Goal: Transaction & Acquisition: Book appointment/travel/reservation

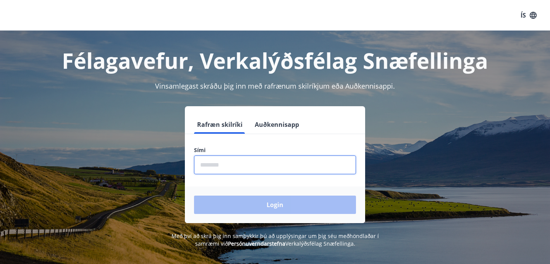
click at [241, 166] on input "phone" at bounding box center [275, 164] width 162 height 19
type input "********"
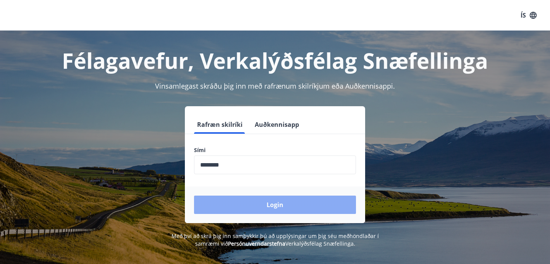
click at [249, 200] on button "Login" at bounding box center [275, 205] width 162 height 18
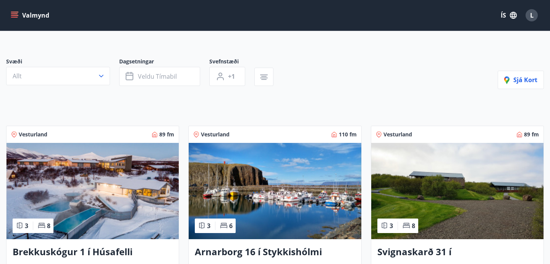
scroll to position [49, 0]
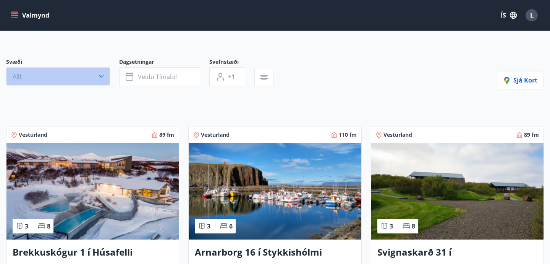
click at [100, 78] on icon "button" at bounding box center [101, 77] width 8 height 8
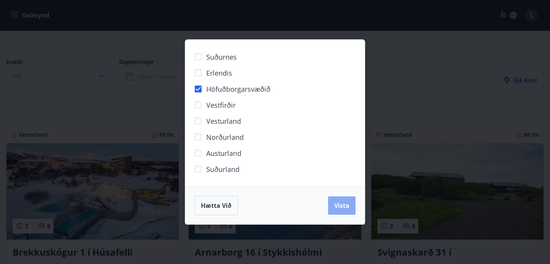
click at [336, 208] on span "Vista" at bounding box center [341, 205] width 15 height 8
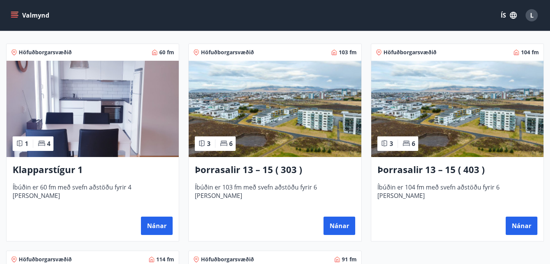
scroll to position [151, 0]
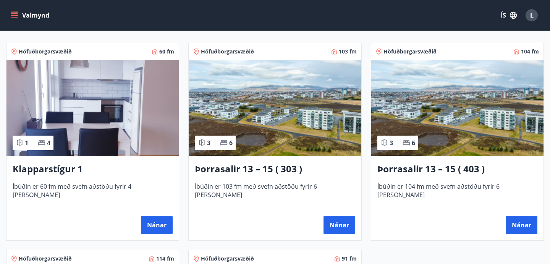
click at [55, 169] on h3 "Klapparstígur 1" at bounding box center [93, 169] width 160 height 14
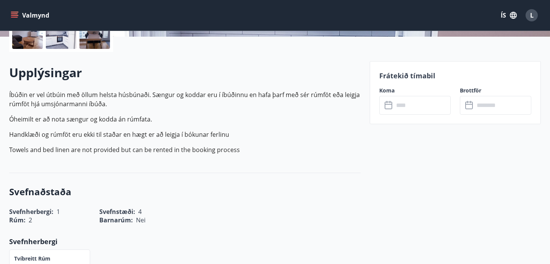
scroll to position [197, 0]
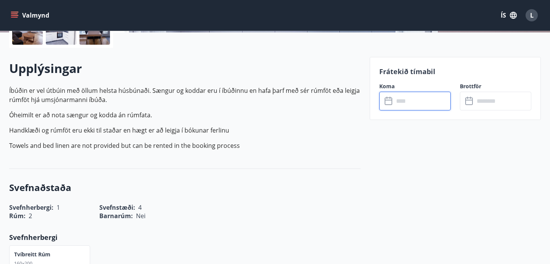
click at [422, 103] on input "text" at bounding box center [422, 101] width 57 height 19
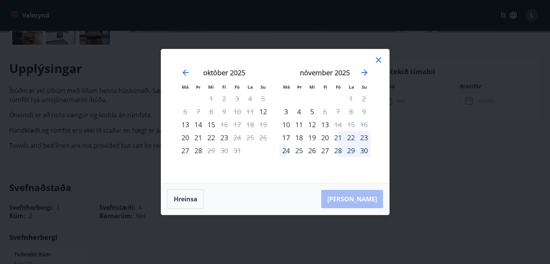
click at [336, 138] on div "21" at bounding box center [338, 137] width 13 height 13
click at [367, 134] on div "23" at bounding box center [364, 137] width 13 height 13
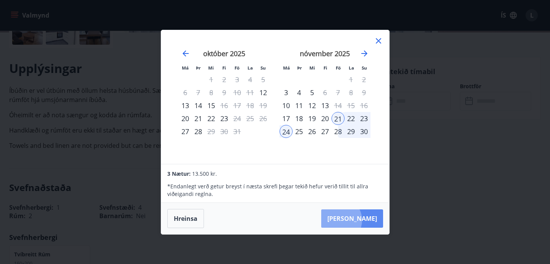
click at [362, 220] on button "Taka Frá" at bounding box center [352, 218] width 62 height 18
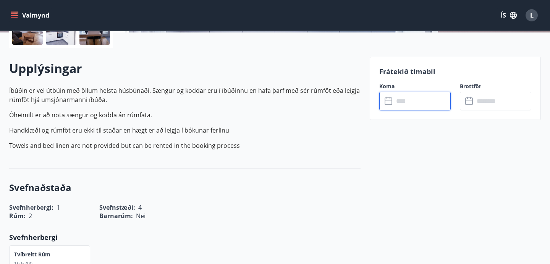
type input "******"
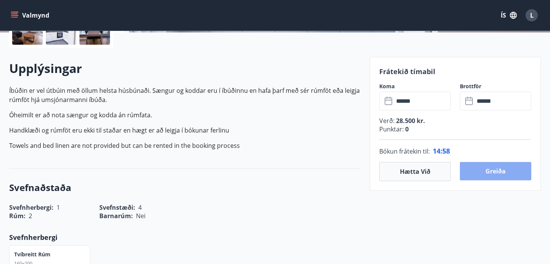
click at [500, 169] on button "Greiða" at bounding box center [495, 171] width 71 height 18
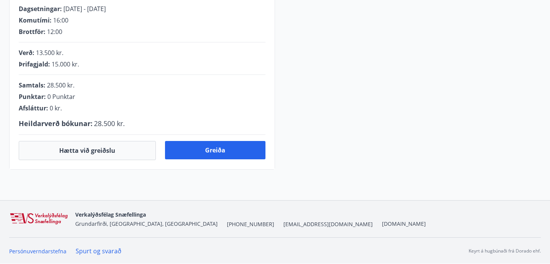
scroll to position [197, 0]
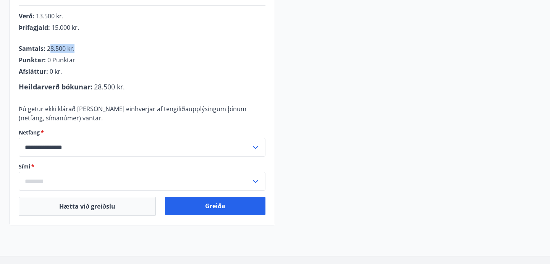
drag, startPoint x: 49, startPoint y: 49, endPoint x: 74, endPoint y: 49, distance: 25.6
click at [74, 49] on span "28.500 kr." at bounding box center [61, 48] width 28 height 8
drag, startPoint x: 50, startPoint y: 26, endPoint x: 76, endPoint y: 26, distance: 26.0
click at [76, 26] on div "Þrifagjald : 15.000 kr." at bounding box center [142, 27] width 247 height 8
click at [74, 57] on span "0 Punktar" at bounding box center [61, 60] width 28 height 8
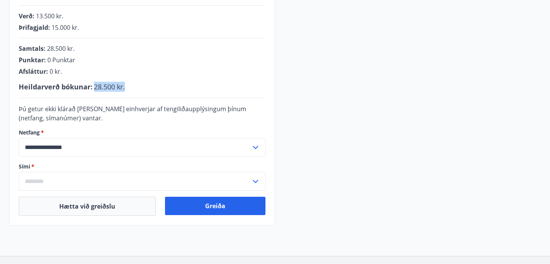
drag, startPoint x: 92, startPoint y: 84, endPoint x: 136, endPoint y: 84, distance: 43.6
click at [136, 84] on div "Heildarverð bókunar : 28.500 kr." at bounding box center [142, 87] width 247 height 10
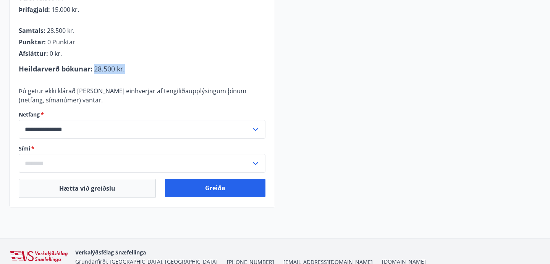
scroll to position [216, 0]
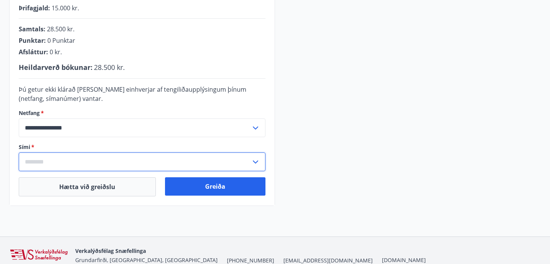
click at [68, 163] on input "text" at bounding box center [135, 161] width 232 height 19
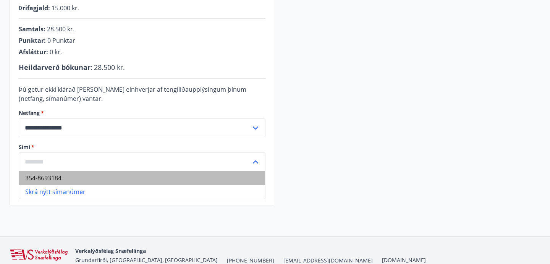
click at [59, 177] on li "354-8693184" at bounding box center [142, 178] width 246 height 14
type input "**********"
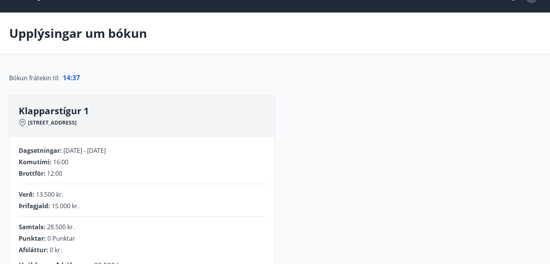
scroll to position [14, 0]
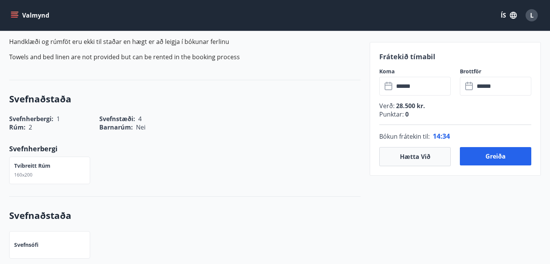
scroll to position [334, 0]
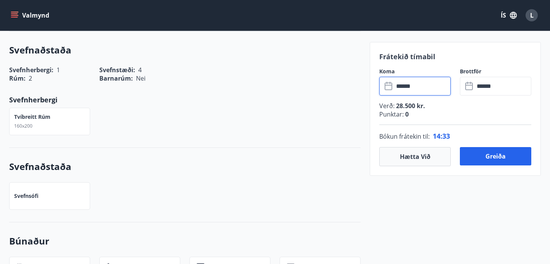
click at [418, 84] on input "******" at bounding box center [422, 86] width 57 height 19
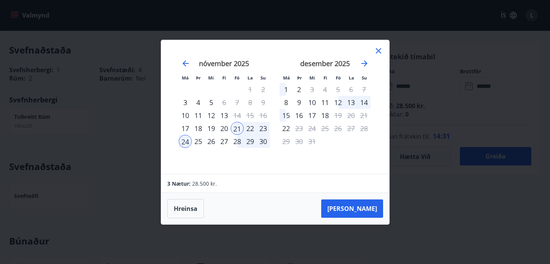
click at [339, 103] on div "12" at bounding box center [338, 102] width 13 height 13
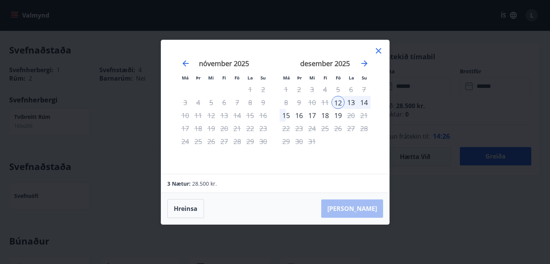
click at [183, 58] on div "nóvember 2025" at bounding box center [224, 66] width 91 height 34
click at [183, 60] on icon "Move backward to switch to the previous month." at bounding box center [185, 63] width 9 height 9
click at [380, 49] on icon at bounding box center [378, 50] width 9 height 9
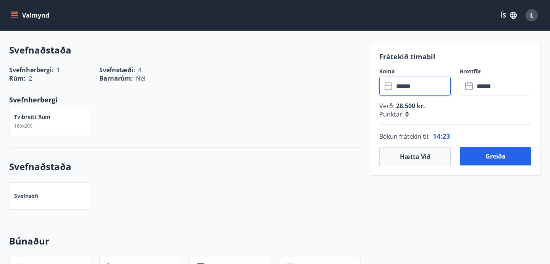
click at [412, 86] on input "******" at bounding box center [422, 86] width 57 height 19
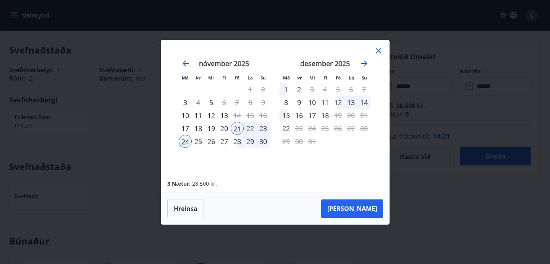
click at [238, 128] on div "21" at bounding box center [237, 128] width 13 height 13
click at [261, 129] on div "23" at bounding box center [263, 128] width 13 height 13
click at [367, 211] on button "Taka Frá" at bounding box center [352, 208] width 62 height 18
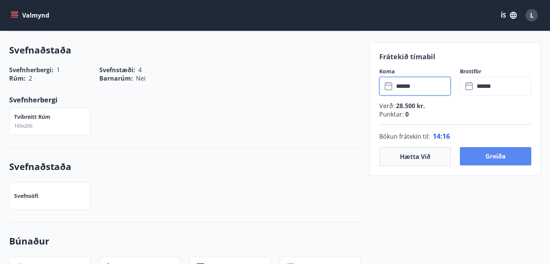
click at [513, 159] on button "Greiða" at bounding box center [495, 156] width 71 height 18
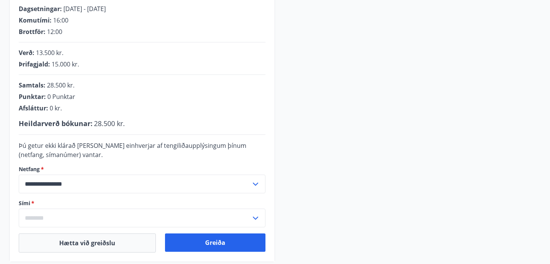
scroll to position [253, 0]
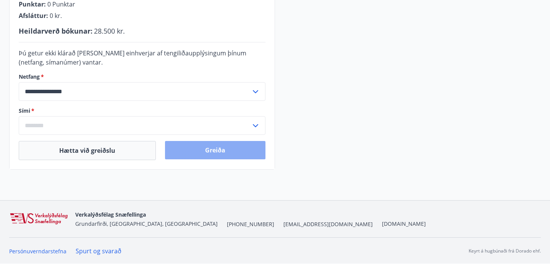
click at [233, 149] on button "Greiða" at bounding box center [215, 150] width 100 height 18
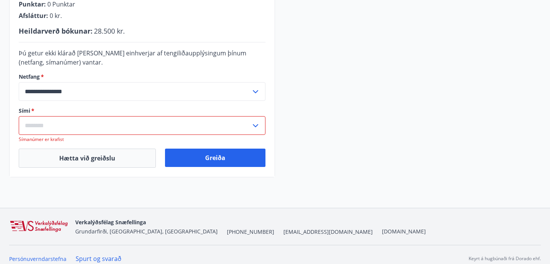
click at [110, 121] on input "text" at bounding box center [135, 125] width 232 height 19
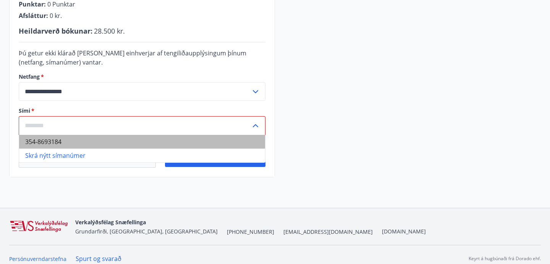
click at [80, 139] on li "354-8693184" at bounding box center [142, 142] width 246 height 14
type input "**********"
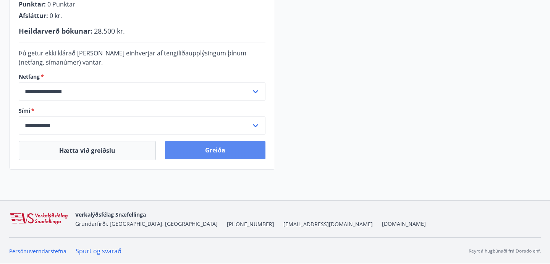
click at [192, 152] on button "Greiða" at bounding box center [215, 150] width 100 height 18
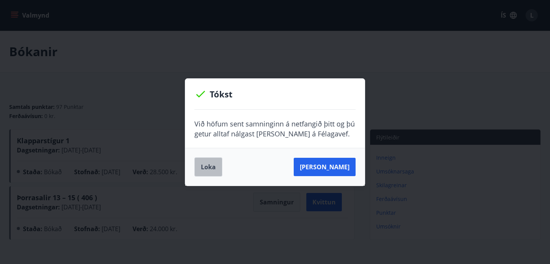
click at [219, 165] on button "Loka" at bounding box center [208, 166] width 28 height 19
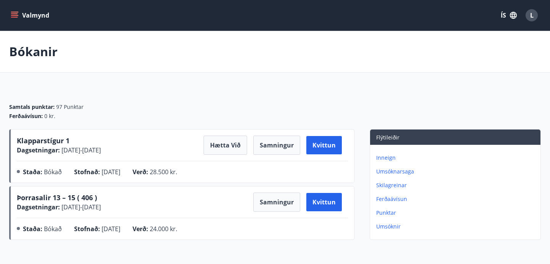
scroll to position [74, 0]
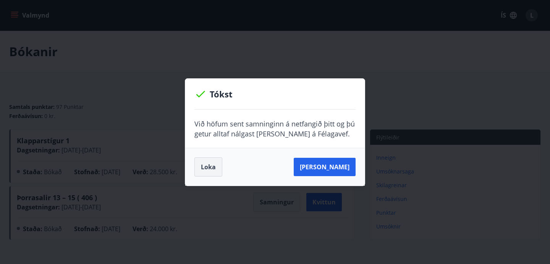
click at [212, 171] on button "Loka" at bounding box center [208, 166] width 28 height 19
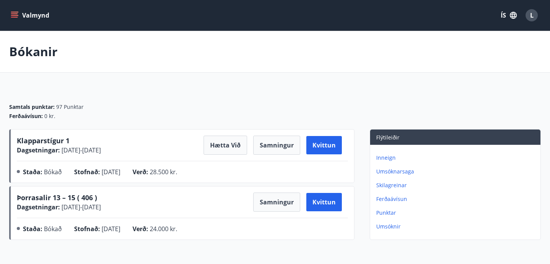
click at [42, 18] on button "Valmynd" at bounding box center [30, 15] width 43 height 14
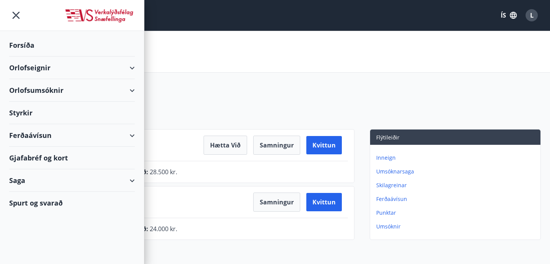
click at [68, 68] on div "Orlofseignir" at bounding box center [72, 68] width 126 height 23
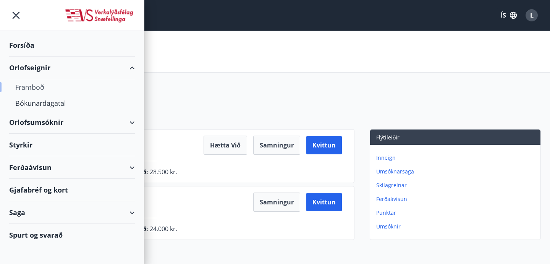
click at [37, 86] on div "Framboð" at bounding box center [71, 87] width 113 height 16
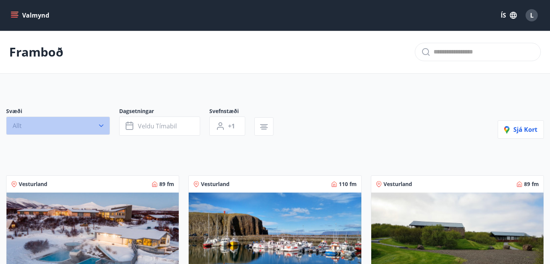
click at [106, 123] on button "Allt" at bounding box center [58, 126] width 104 height 18
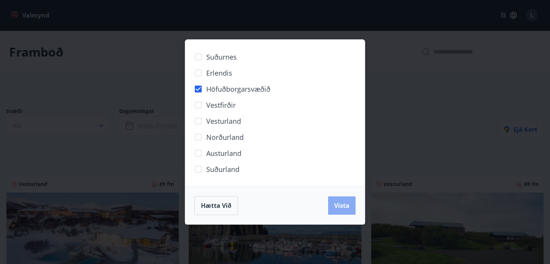
click at [353, 213] on button "Vista" at bounding box center [342, 205] width 28 height 18
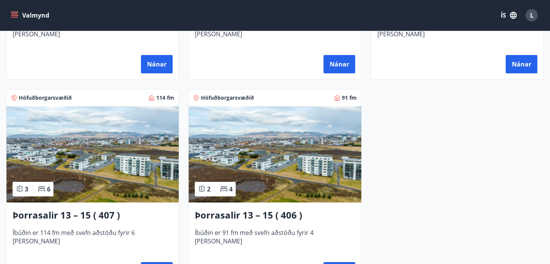
scroll to position [149, 0]
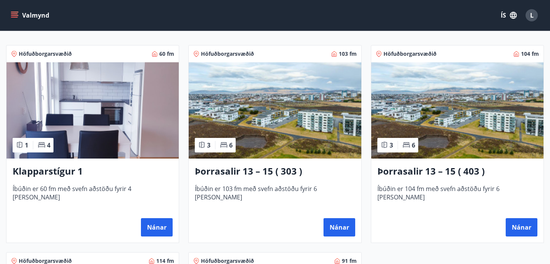
click at [98, 149] on img at bounding box center [92, 110] width 172 height 96
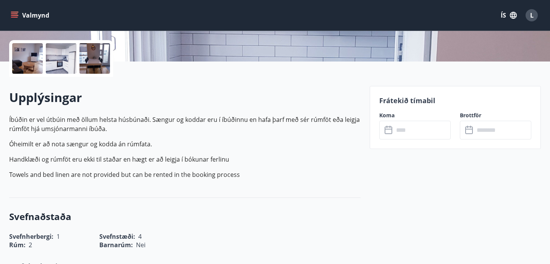
scroll to position [186, 0]
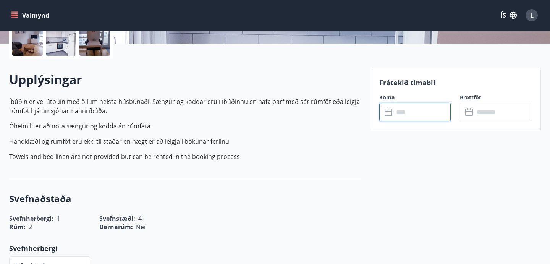
click at [398, 116] on input "text" at bounding box center [422, 112] width 57 height 19
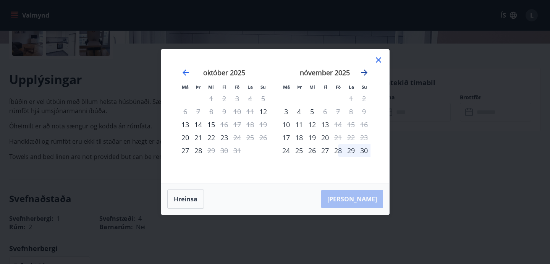
click at [364, 73] on icon "Move forward to switch to the next month." at bounding box center [364, 72] width 9 height 9
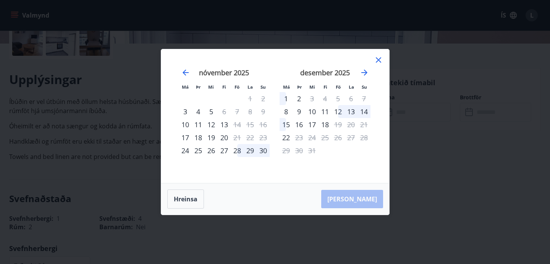
click at [338, 113] on div "12" at bounding box center [338, 111] width 13 height 13
click at [364, 113] on div "14" at bounding box center [364, 111] width 13 height 13
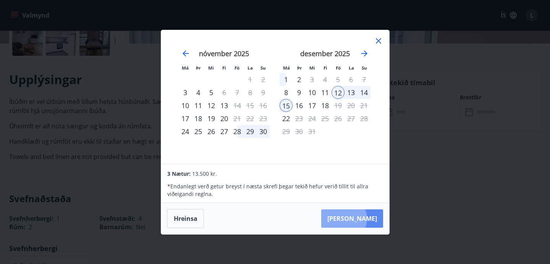
click at [367, 219] on button "Taka Frá" at bounding box center [352, 218] width 62 height 18
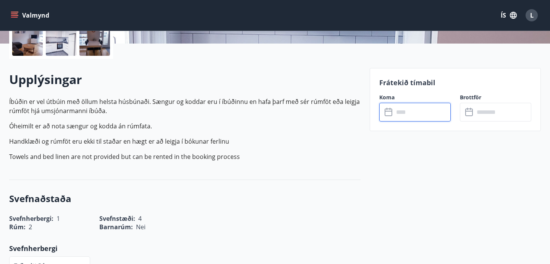
type input "******"
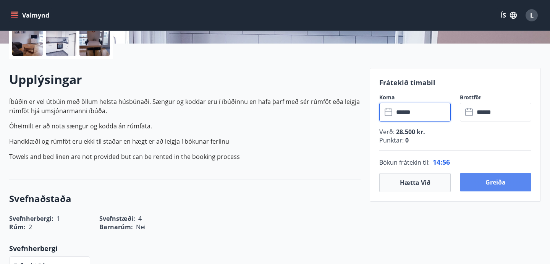
click at [493, 183] on button "Greiða" at bounding box center [495, 182] width 71 height 18
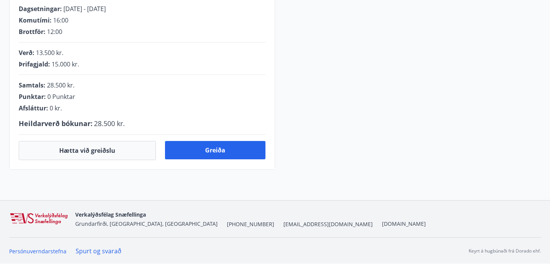
scroll to position [186, 0]
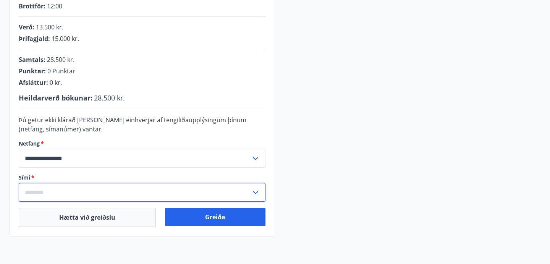
click at [82, 190] on input "text" at bounding box center [135, 192] width 232 height 19
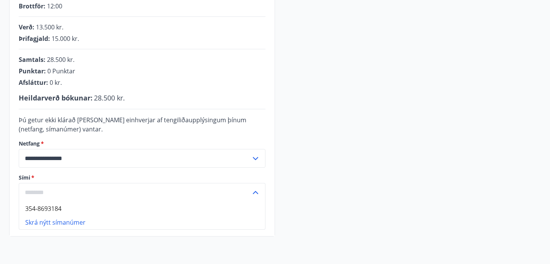
click at [60, 204] on li "354-8693184" at bounding box center [142, 209] width 246 height 14
type input "**********"
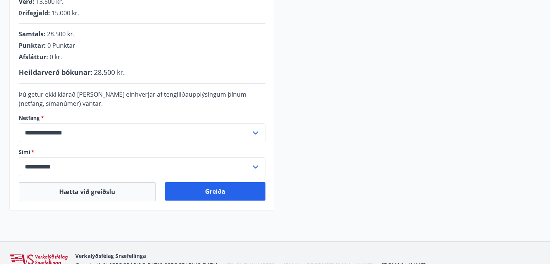
scroll to position [212, 0]
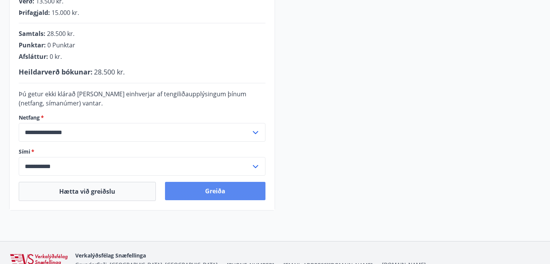
click at [219, 191] on button "Greiða" at bounding box center [215, 191] width 100 height 18
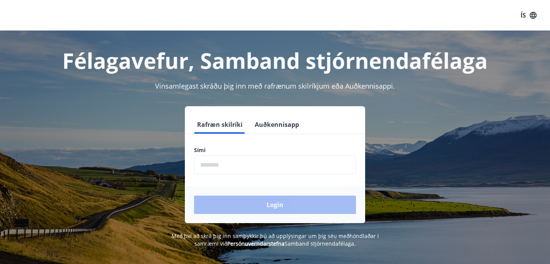
click at [230, 158] on input "phone" at bounding box center [275, 164] width 162 height 19
type input "********"
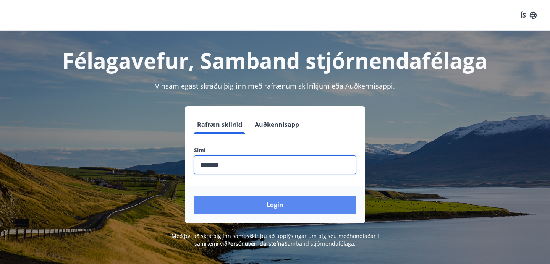
click at [255, 205] on button "Login" at bounding box center [275, 205] width 162 height 18
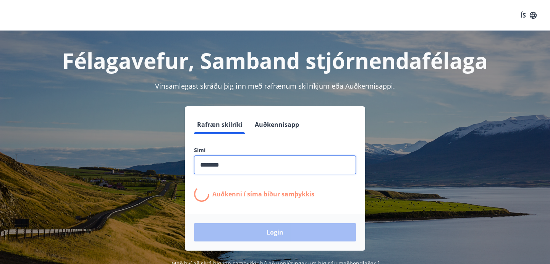
drag, startPoint x: 228, startPoint y: 165, endPoint x: 178, endPoint y: 162, distance: 50.9
click at [178, 162] on div "Rafræn skilríki Auðkennisapp Sími ​ Auðkenni í [PERSON_NAME] samþykkis Login" at bounding box center [275, 178] width 532 height 144
click at [246, 165] on input "phone" at bounding box center [275, 164] width 162 height 19
drag, startPoint x: 246, startPoint y: 165, endPoint x: 185, endPoint y: 165, distance: 61.1
click at [185, 165] on div "Sími ​ Auðkenni í [PERSON_NAME] samþykkis" at bounding box center [275, 173] width 180 height 55
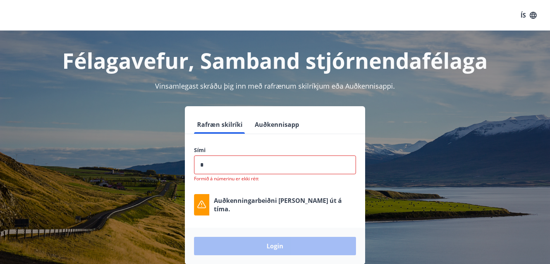
type input "********"
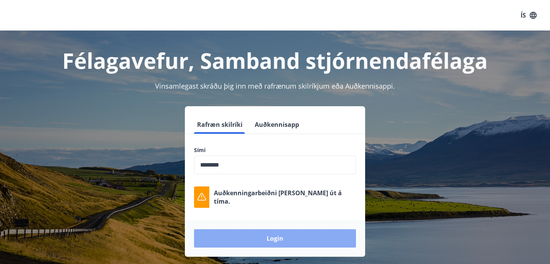
click at [251, 234] on button "Login" at bounding box center [275, 238] width 162 height 18
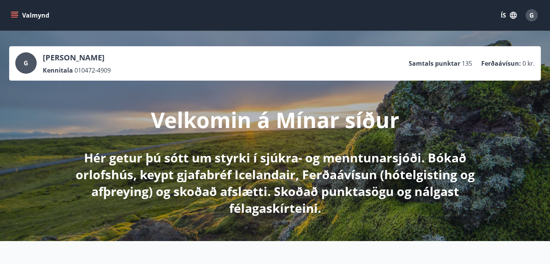
click at [22, 19] on button "Valmynd" at bounding box center [30, 15] width 43 height 14
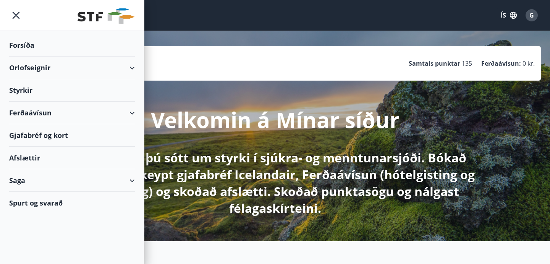
click at [141, 68] on div "Orlofseignir" at bounding box center [72, 68] width 144 height 23
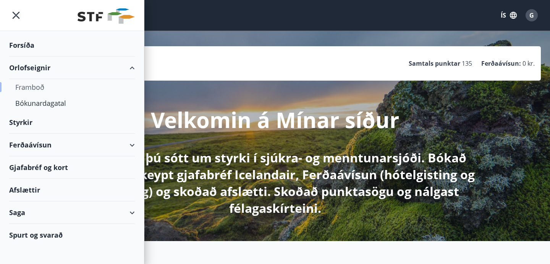
click at [37, 87] on div "Framboð" at bounding box center [71, 87] width 113 height 16
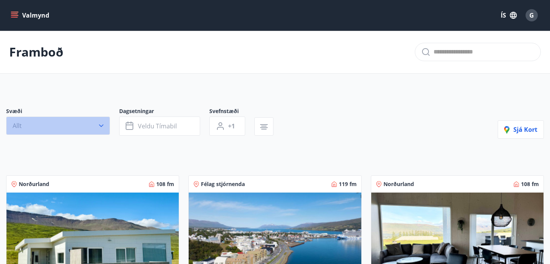
click at [78, 130] on button "Allt" at bounding box center [58, 126] width 104 height 18
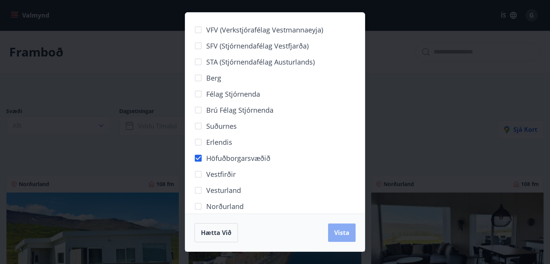
click at [345, 233] on span "Vista" at bounding box center [341, 232] width 15 height 8
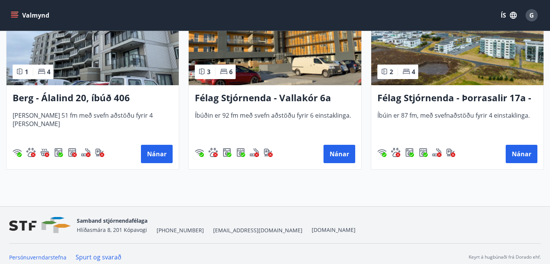
scroll to position [643, 0]
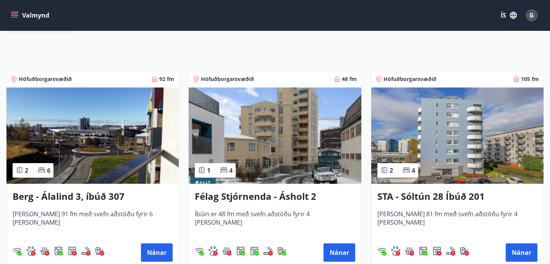
click at [273, 190] on h3 "Félag Stjórnenda - Ásholt 2" at bounding box center [275, 197] width 160 height 14
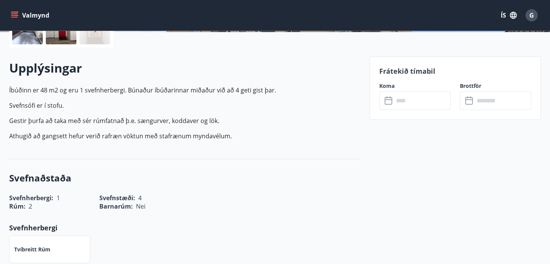
scroll to position [220, 0]
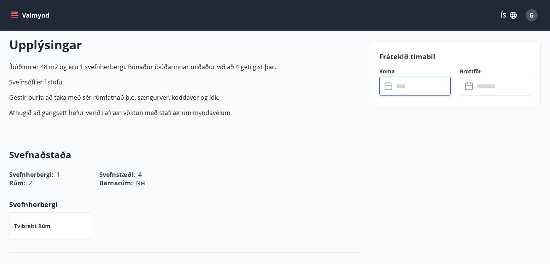
click at [401, 85] on input "text" at bounding box center [422, 86] width 57 height 19
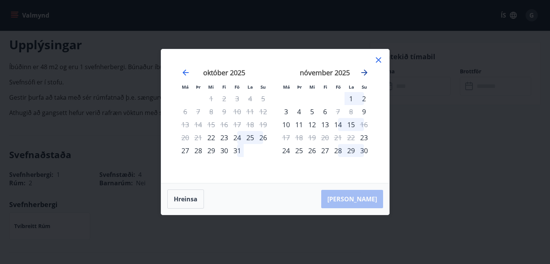
click at [364, 71] on icon "Move forward to switch to the next month." at bounding box center [364, 72] width 9 height 9
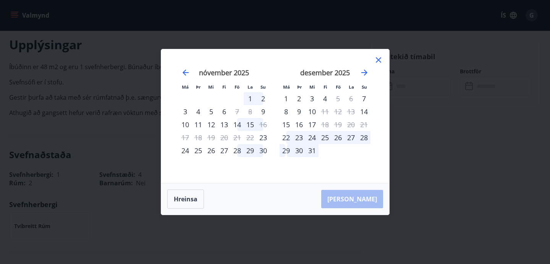
click at [348, 111] on div "13" at bounding box center [351, 111] width 13 height 13
click at [332, 115] on div "12" at bounding box center [338, 111] width 13 height 13
click at [330, 111] on div "11" at bounding box center [325, 111] width 13 height 13
click at [379, 59] on icon at bounding box center [378, 59] width 5 height 5
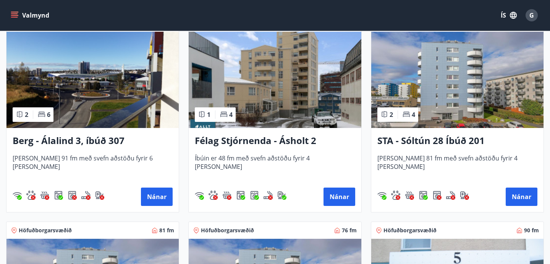
scroll to position [185, 0]
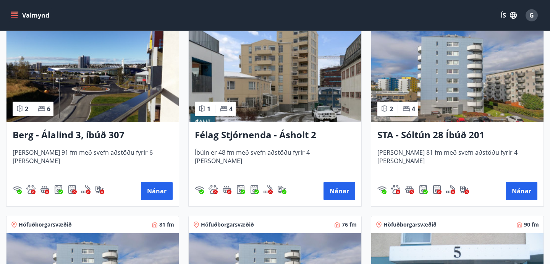
click at [416, 138] on h3 "STA - Sóltún 28 Íbúð 201" at bounding box center [457, 135] width 160 height 14
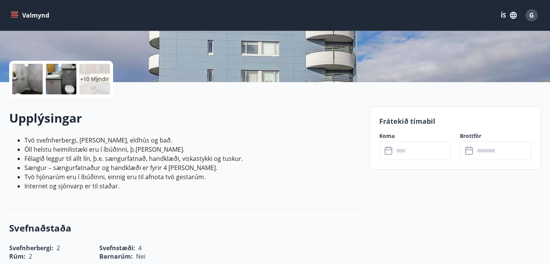
scroll to position [148, 0]
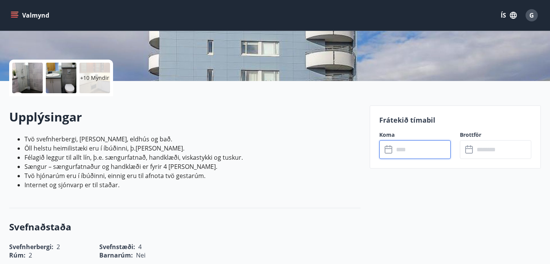
click at [419, 151] on input "text" at bounding box center [422, 149] width 57 height 19
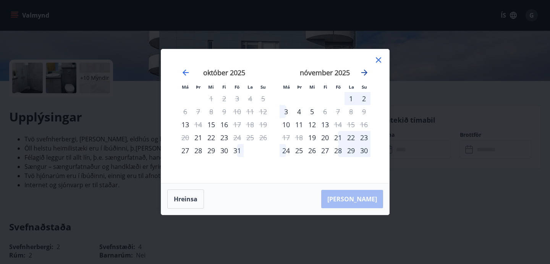
click at [364, 76] on icon "Move forward to switch to the next month." at bounding box center [364, 72] width 9 height 9
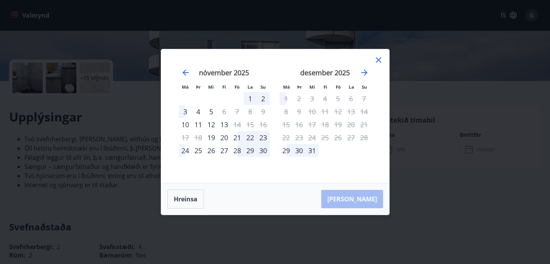
click at [377, 59] on icon at bounding box center [378, 59] width 9 height 9
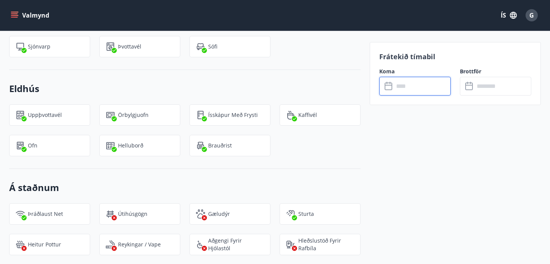
scroll to position [632, 0]
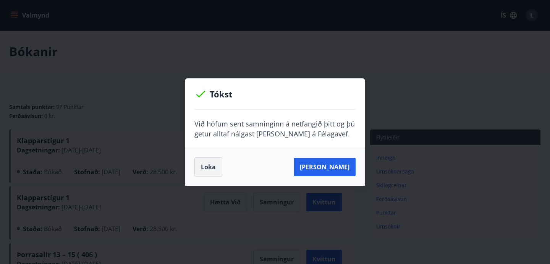
click at [207, 168] on button "Loka" at bounding box center [208, 166] width 28 height 19
